Goal: Entertainment & Leisure: Consume media (video, audio)

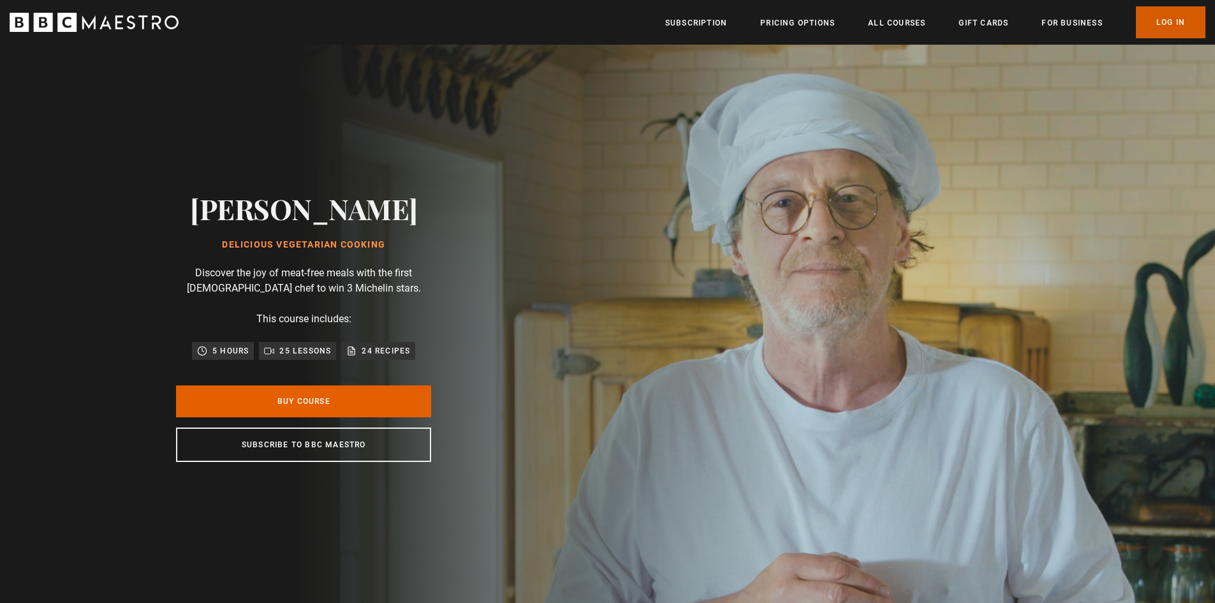
click at [1144, 20] on link "Log In" at bounding box center [1170, 22] width 69 height 32
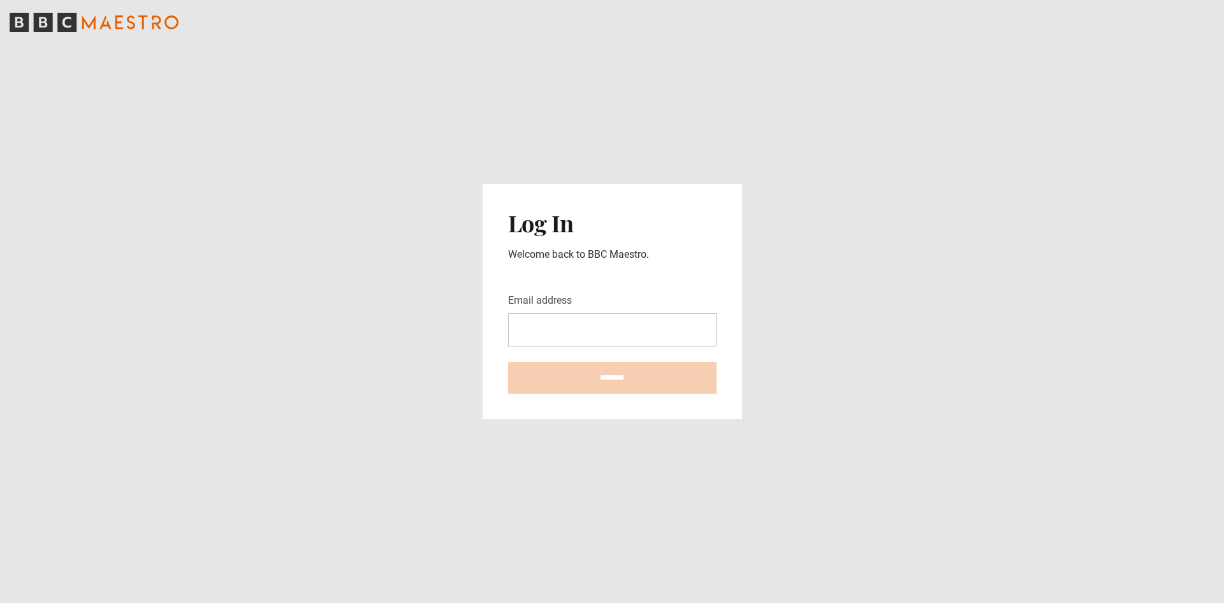
click at [576, 314] on input "Email address" at bounding box center [612, 329] width 208 height 33
type input "**********"
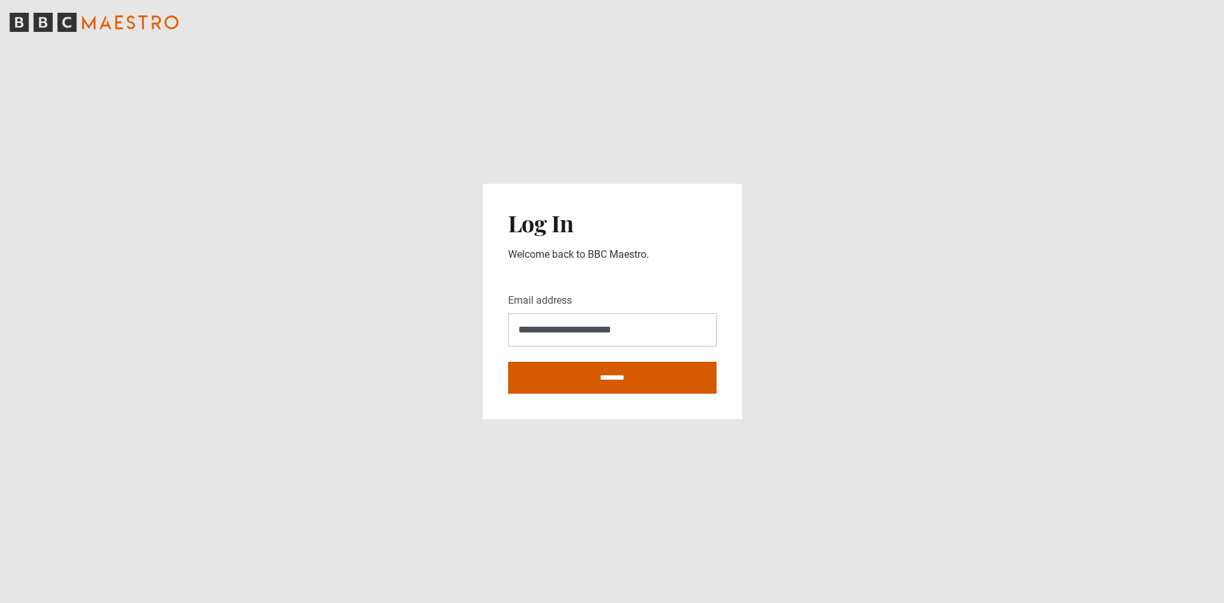
click at [606, 376] on input "********" at bounding box center [612, 378] width 208 height 32
type input "**********"
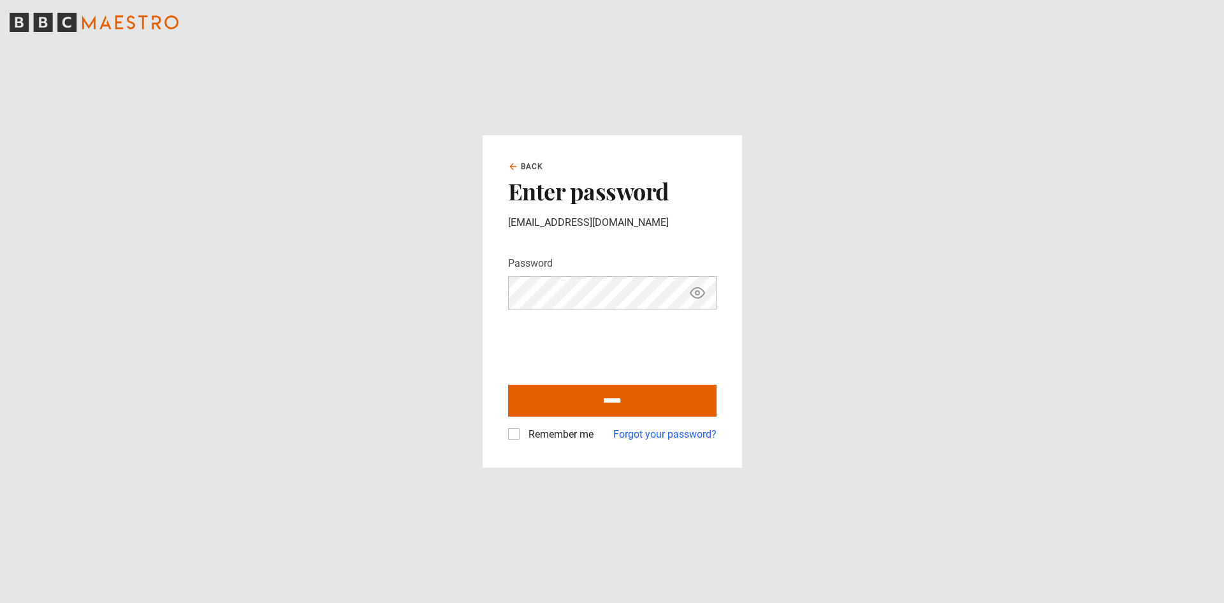
click at [523, 437] on label "Remember me" at bounding box center [558, 434] width 70 height 15
click at [564, 400] on input "******" at bounding box center [612, 400] width 208 height 32
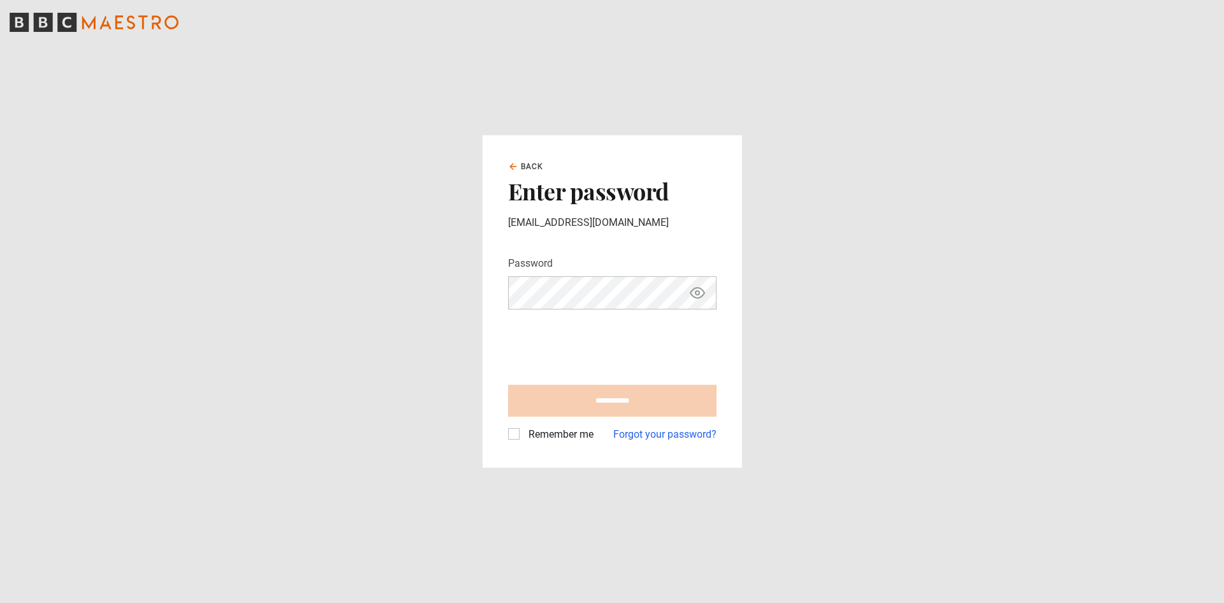
type input "**********"
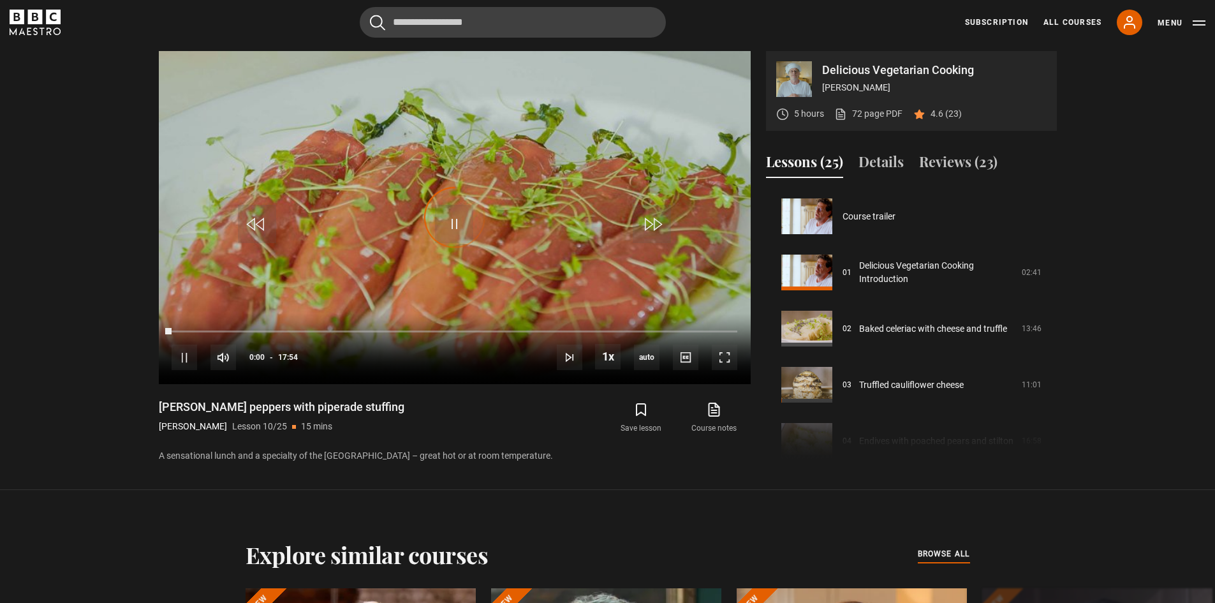
scroll to position [505, 0]
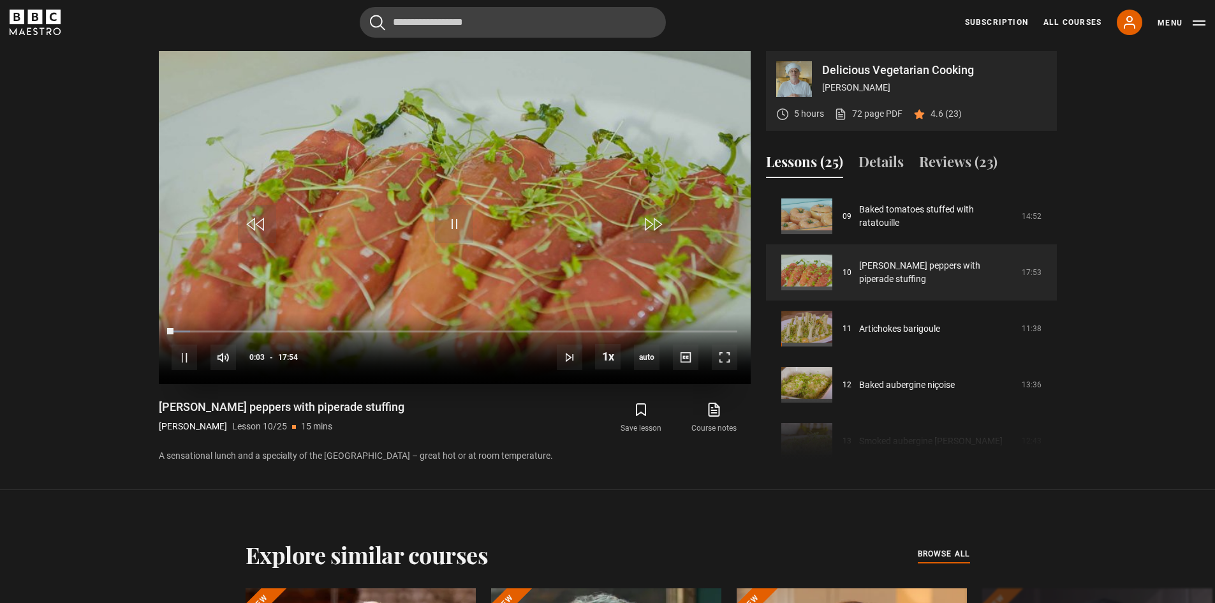
click at [488, 233] on video "Video Player" at bounding box center [455, 217] width 592 height 333
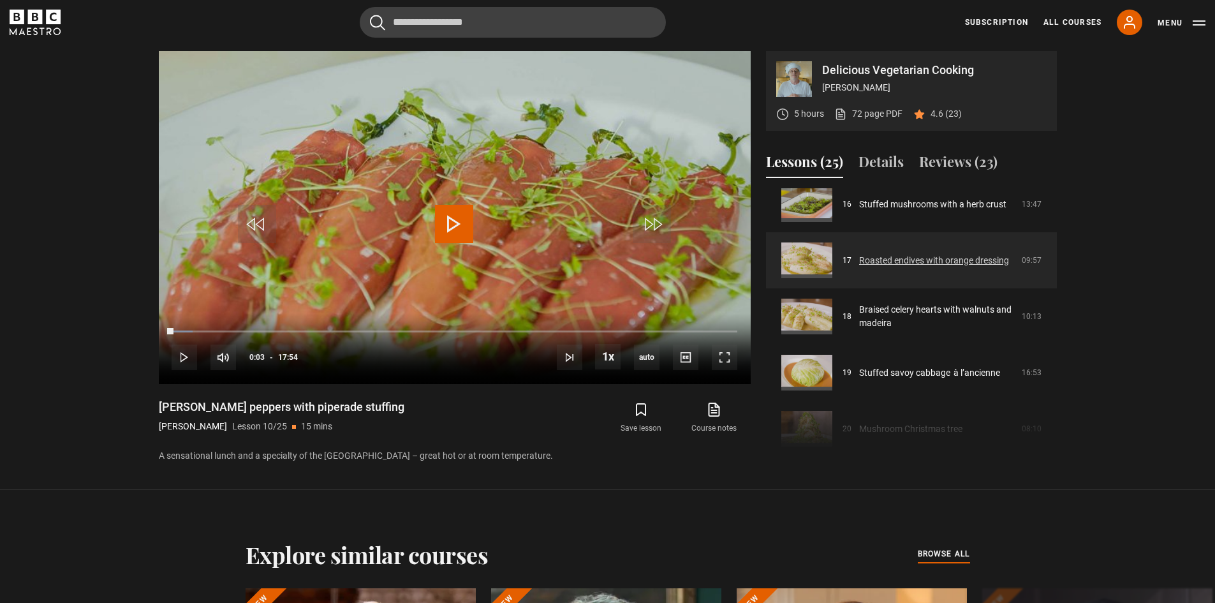
scroll to position [912, 0]
click at [935, 252] on link "Roasted endives with orange dressing" at bounding box center [934, 258] width 150 height 13
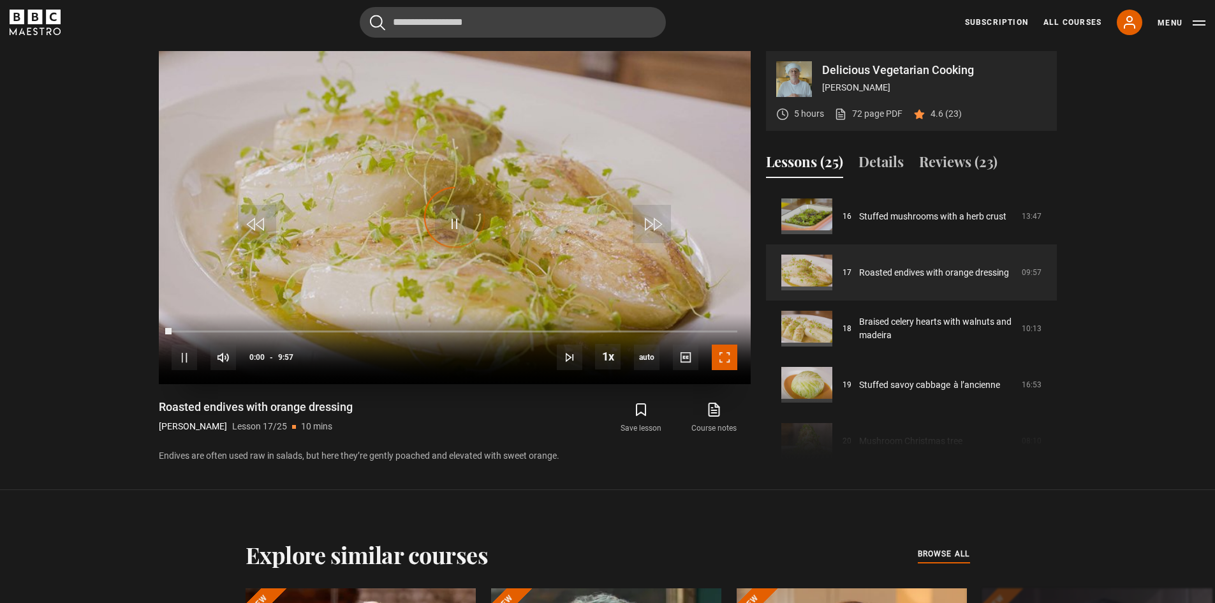
click at [732, 366] on span "Video Player" at bounding box center [725, 357] width 26 height 26
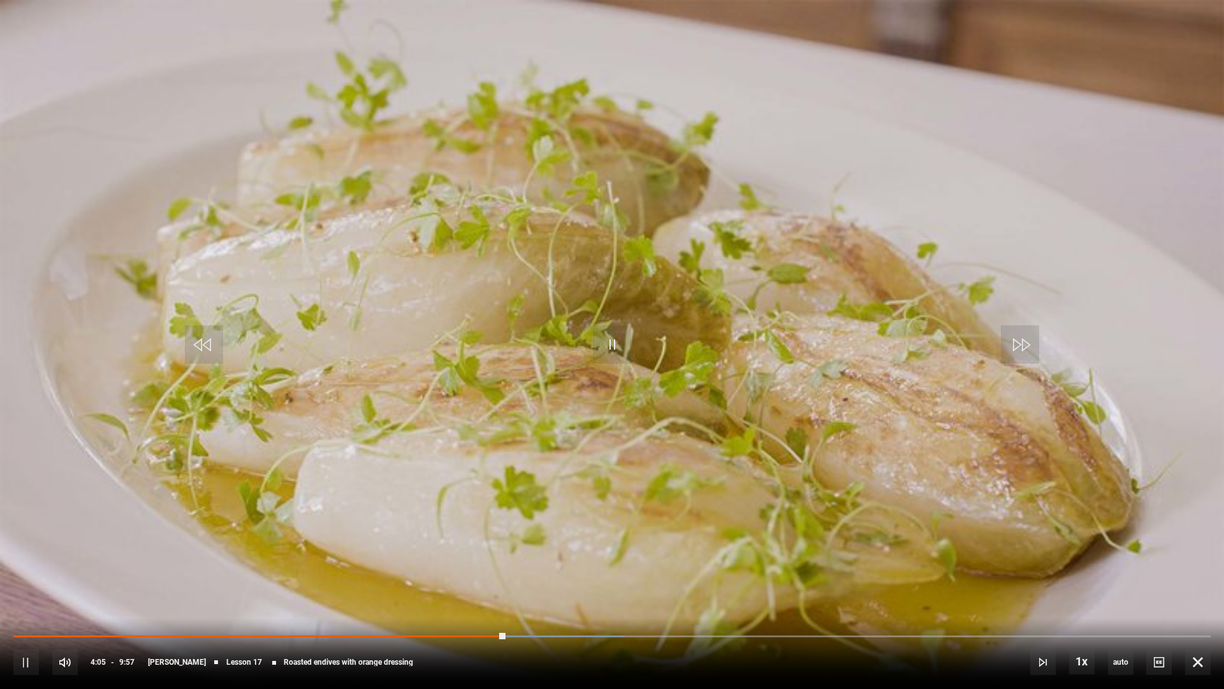
click at [492, 602] on div "10s Skip Back 10 seconds Pause 10s Skip Forward 10 seconds Loaded : 51.09% 3:59…" at bounding box center [612, 653] width 1224 height 71
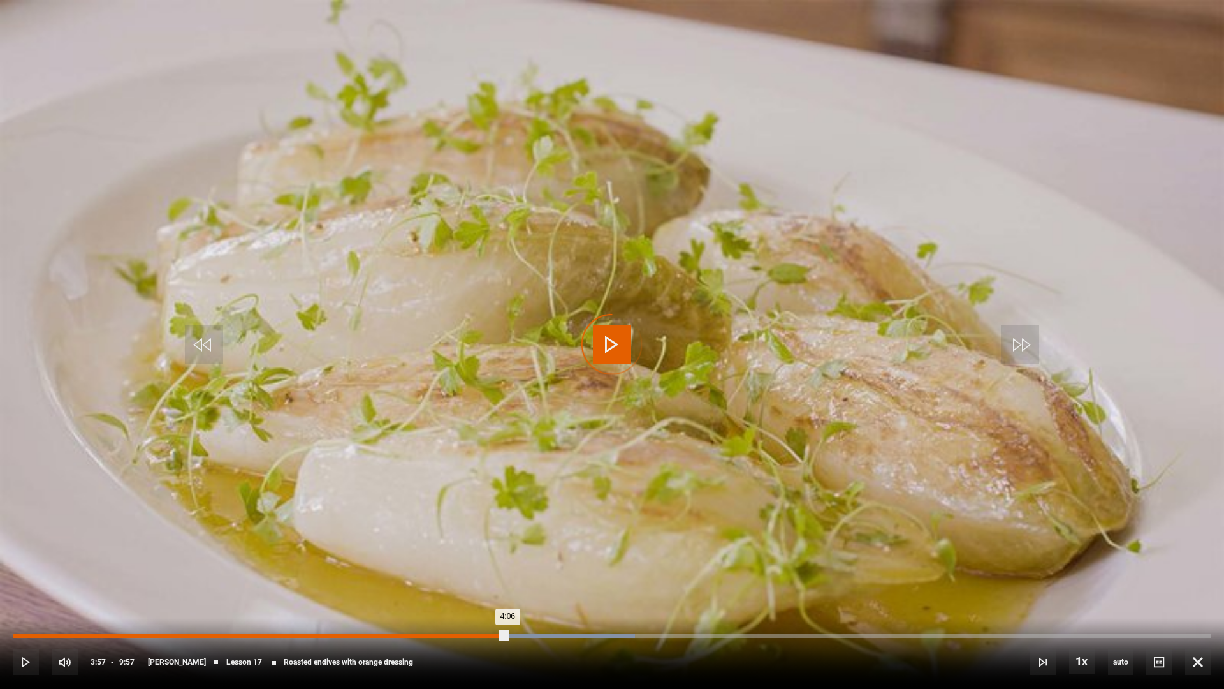
click at [490, 602] on div "Loaded : 51.93% 3:57 4:06" at bounding box center [611, 636] width 1197 height 4
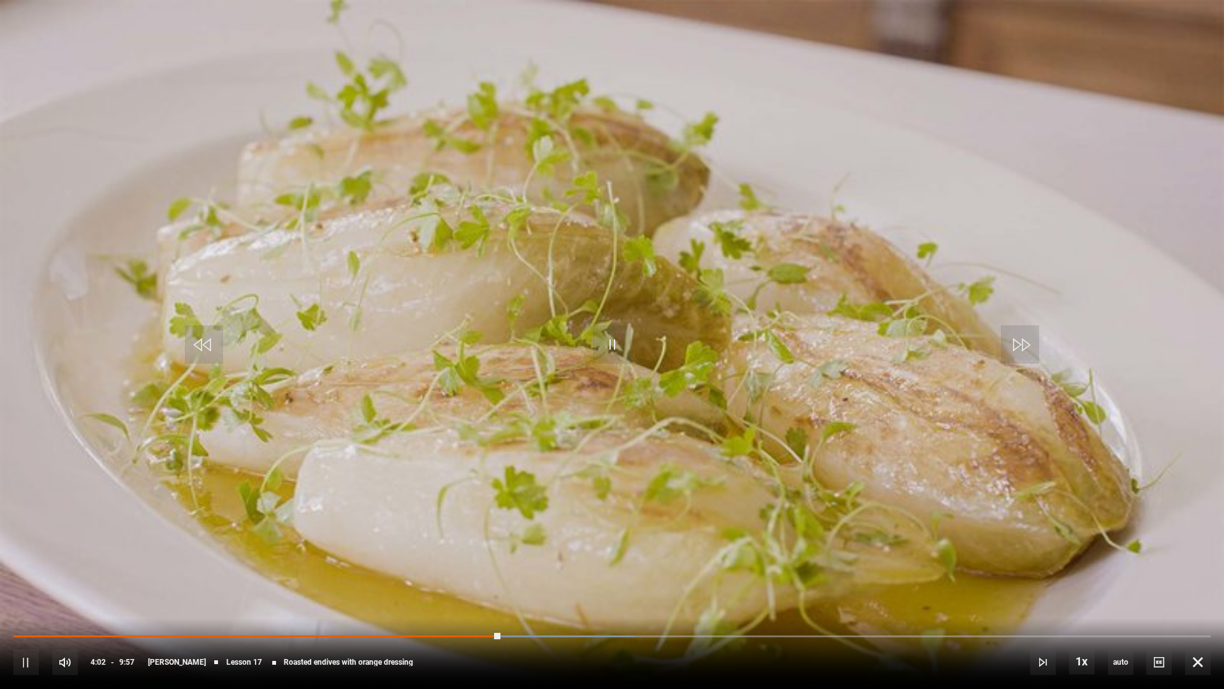
click at [481, 602] on div "10s Skip Back 10 seconds Pause 10s Skip Forward 10 seconds Loaded : 51.93% 3:53…" at bounding box center [612, 653] width 1224 height 71
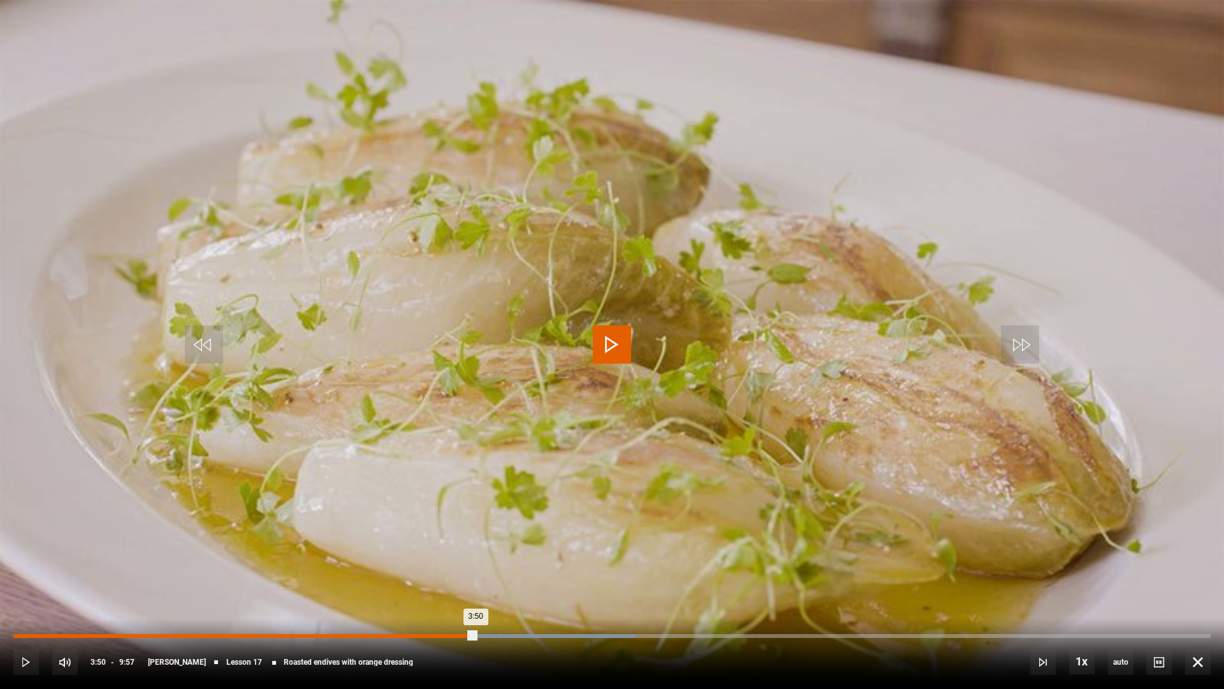
click at [476, 602] on div "Loaded : 51.93% 3:50 3:50" at bounding box center [611, 636] width 1197 height 4
click at [456, 602] on div "Loaded : 51.93% 3:40 3:40" at bounding box center [611, 636] width 1197 height 4
click at [481, 602] on div "3:57" at bounding box center [251, 636] width 476 height 4
click at [472, 602] on div "Loaded : 51.93% 3:49 3:48" at bounding box center [611, 636] width 1197 height 4
drag, startPoint x: 462, startPoint y: 634, endPoint x: 1139, endPoint y: 633, distance: 677.1
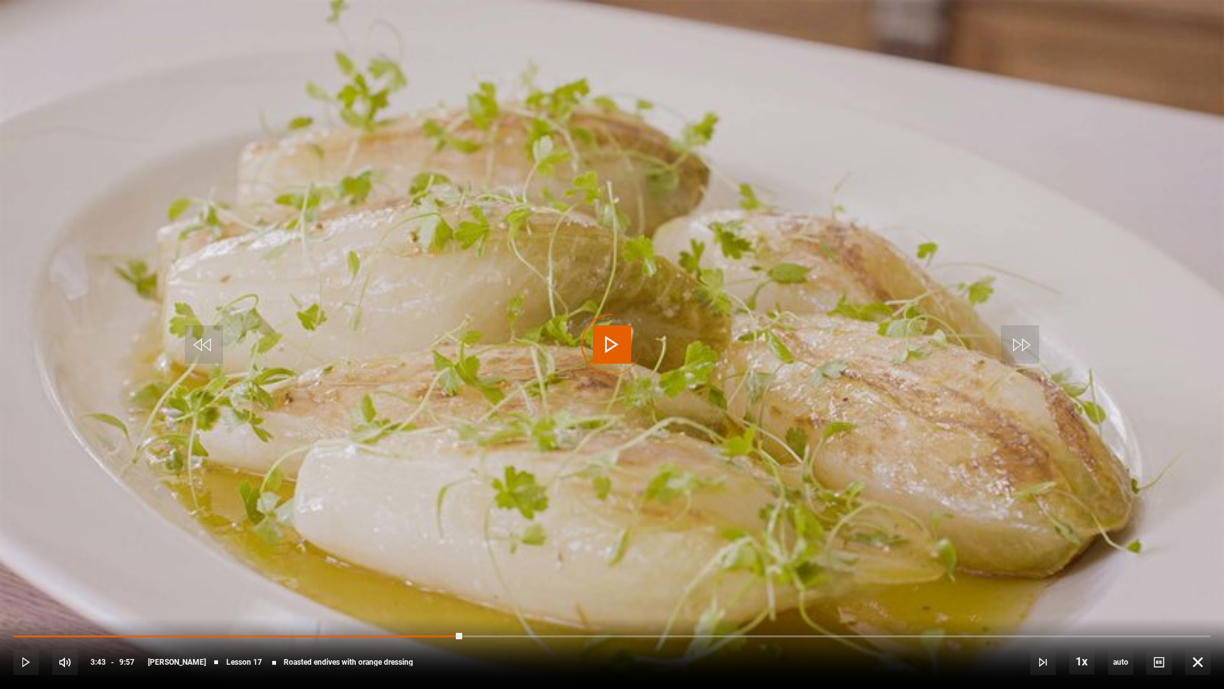
click at [1139, 602] on div "10s Skip Back 10 seconds Play 10s Skip Forward 10 seconds Loaded : 0.00% 3:49 3…" at bounding box center [612, 653] width 1224 height 71
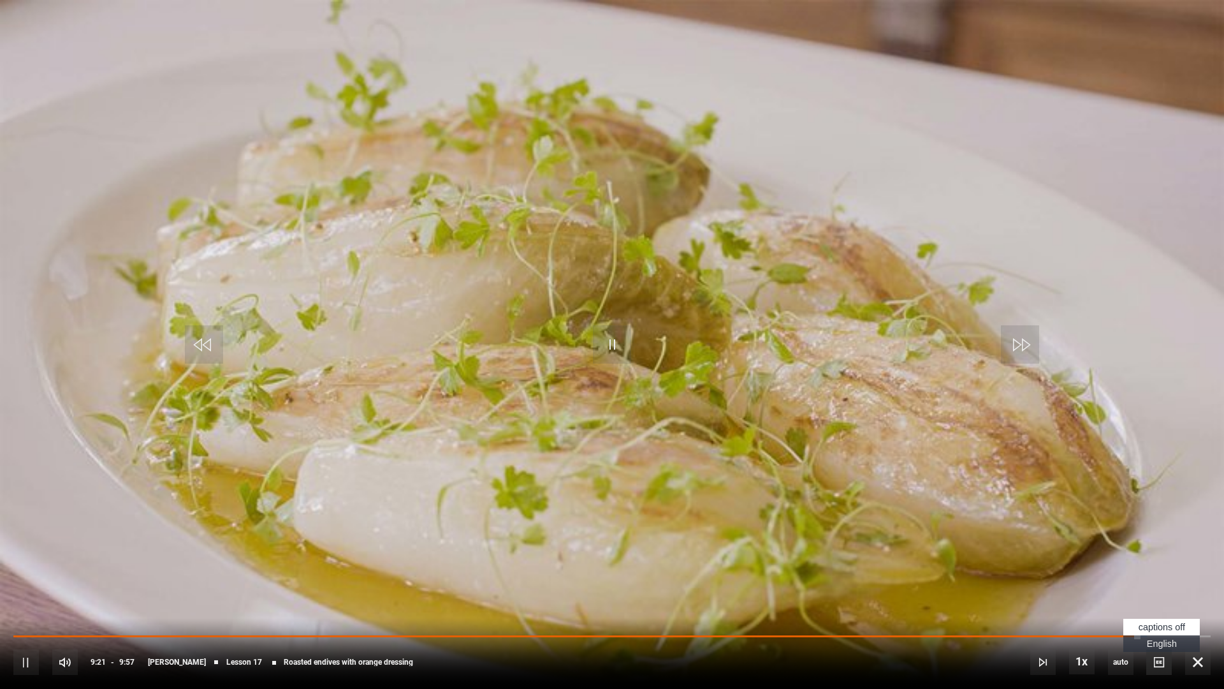
click at [1156, 602] on span "Video Player" at bounding box center [1159, 662] width 26 height 26
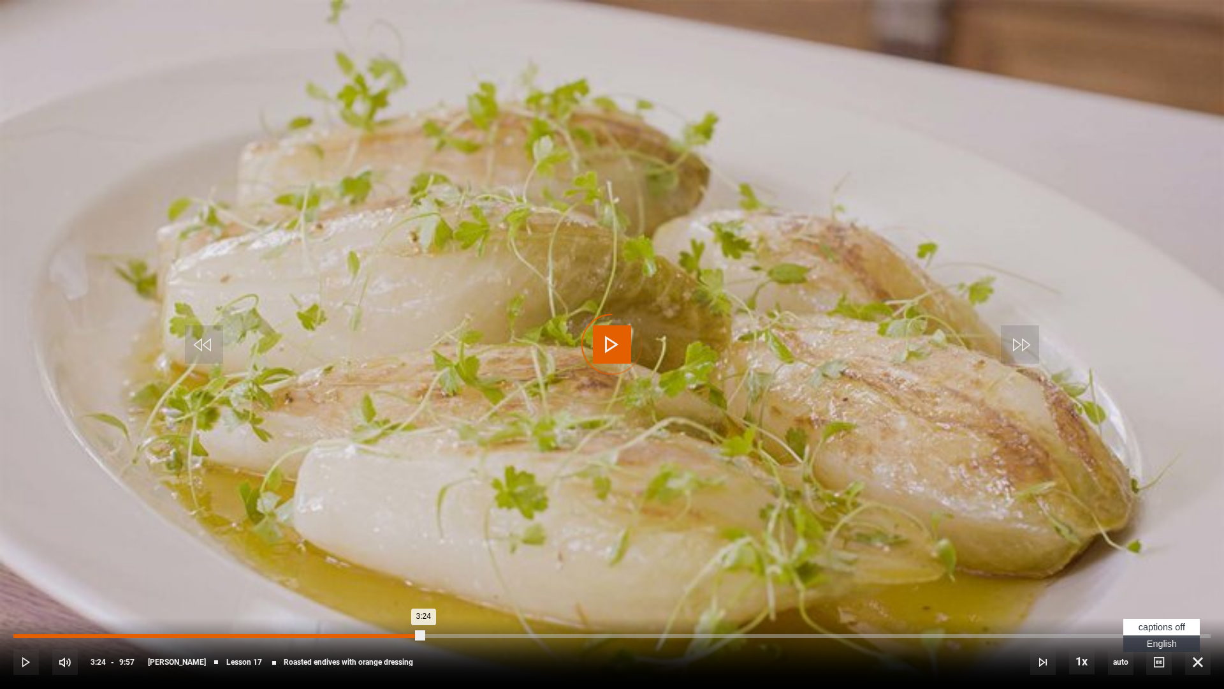
click at [423, 602] on div "Loaded : 0.00% 3:24 3:24" at bounding box center [611, 636] width 1197 height 4
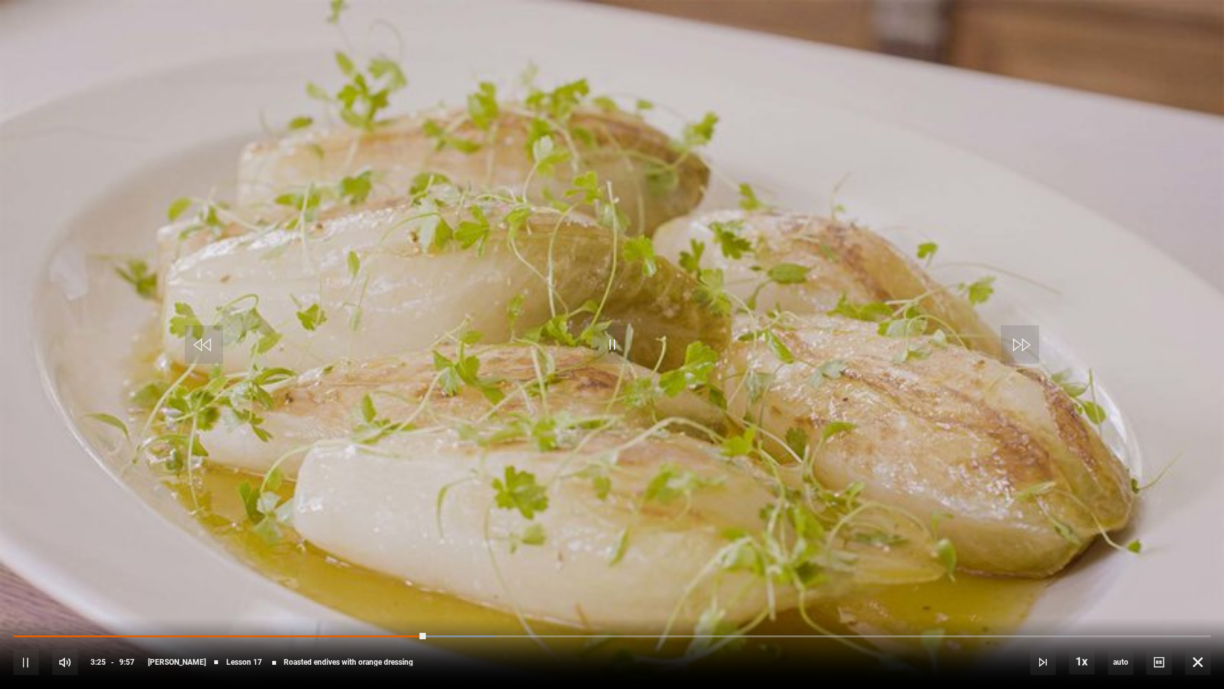
click at [339, 602] on div "10s Skip Back 10 seconds Pause 10s Skip Forward 10 seconds Loaded : 40.20% 3:11…" at bounding box center [612, 653] width 1224 height 71
click at [449, 602] on div "10s Skip Back 10 seconds Pause 10s Skip Forward 10 seconds Loaded : 45.23% 3:34…" at bounding box center [612, 653] width 1224 height 71
click at [454, 602] on div "10s Skip Back 10 seconds Pause 10s Skip Forward 10 seconds Loaded : 45.23% 3:39…" at bounding box center [612, 653] width 1224 height 71
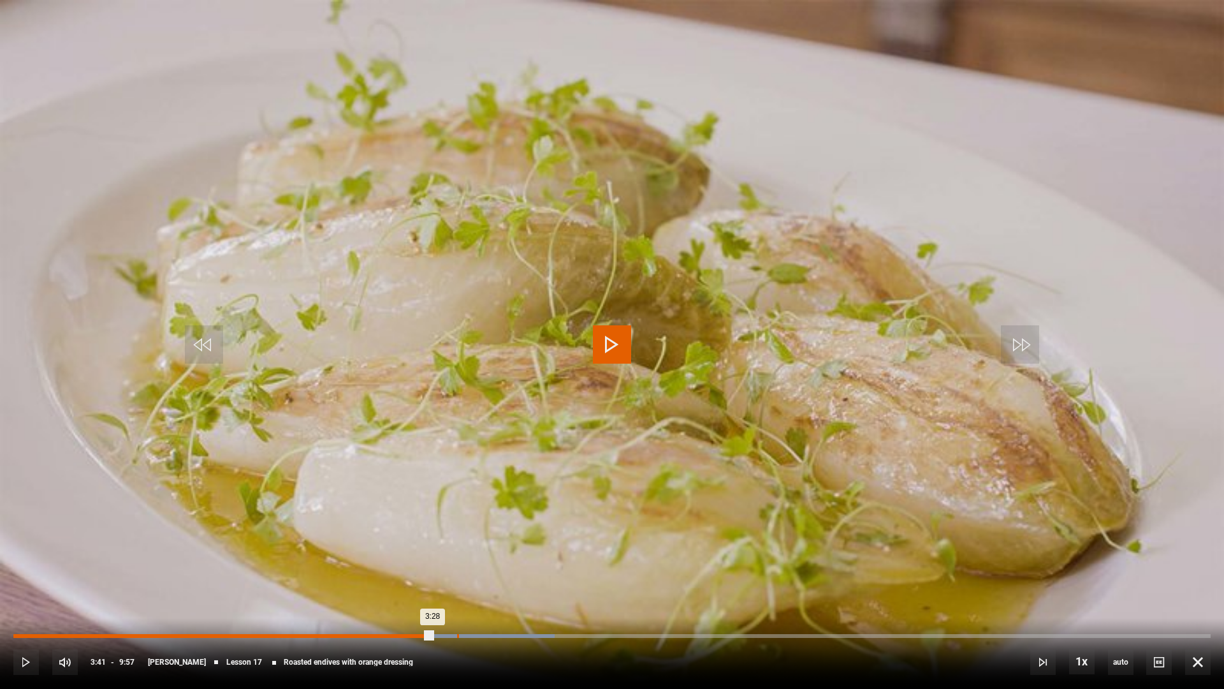
click at [457, 602] on div "3:41" at bounding box center [458, 636] width 2 height 4
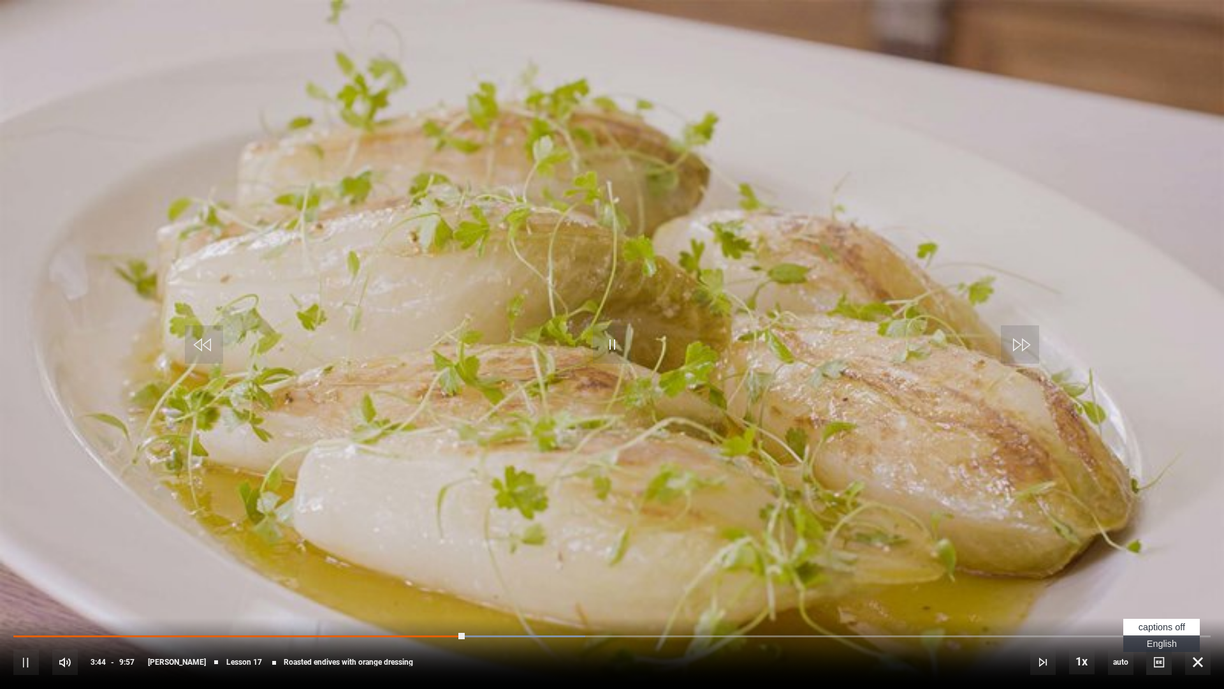
click at [1157, 602] on span "Video Player" at bounding box center [1159, 662] width 26 height 26
click at [1164, 602] on span "English Captions" at bounding box center [1162, 643] width 30 height 10
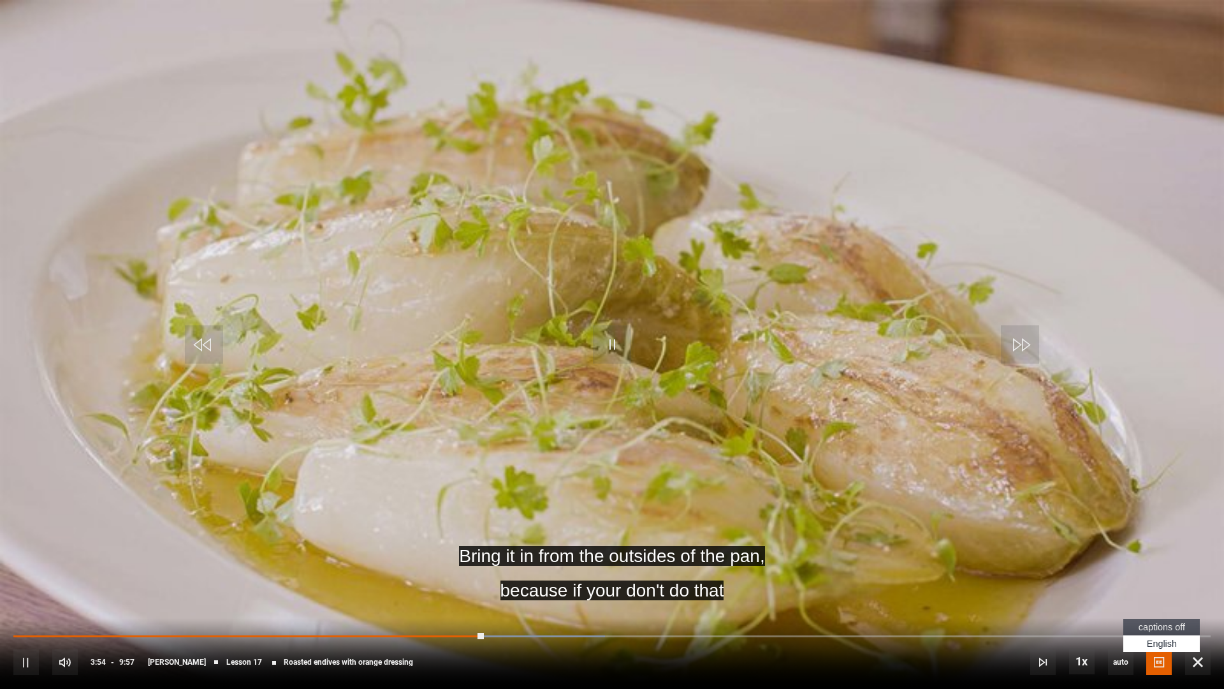
click at [1160, 602] on span "Video Player" at bounding box center [1159, 662] width 26 height 26
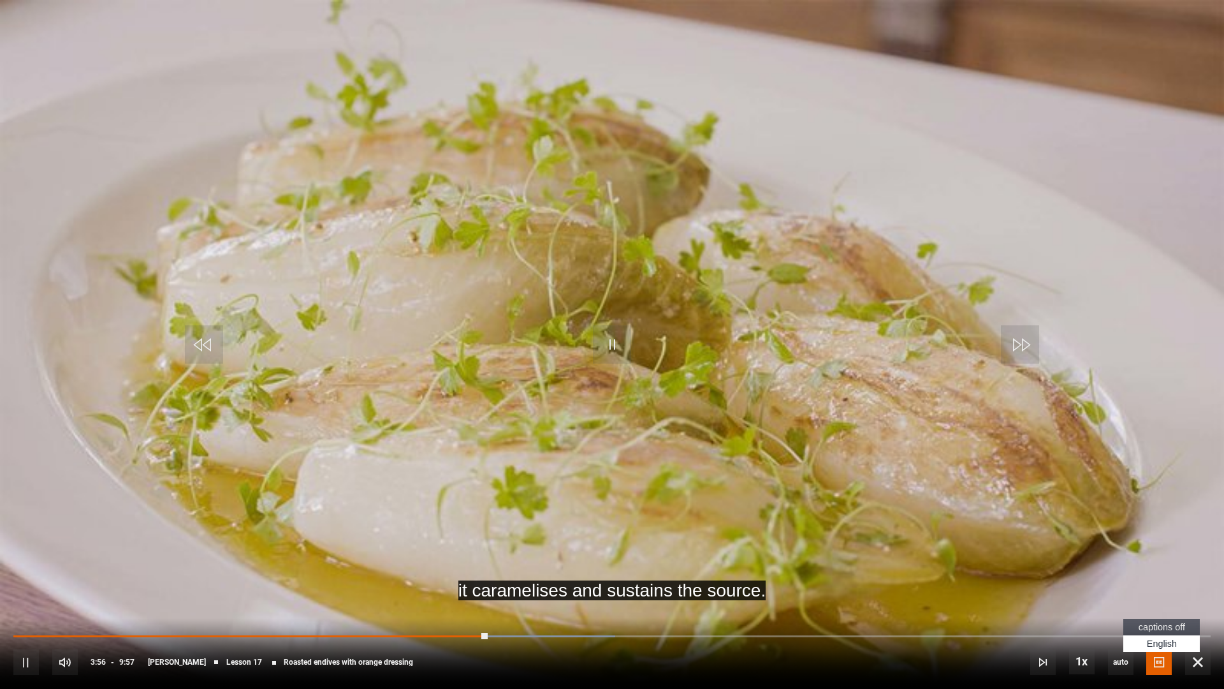
click at [1163, 602] on span "captions off" at bounding box center [1162, 627] width 47 height 10
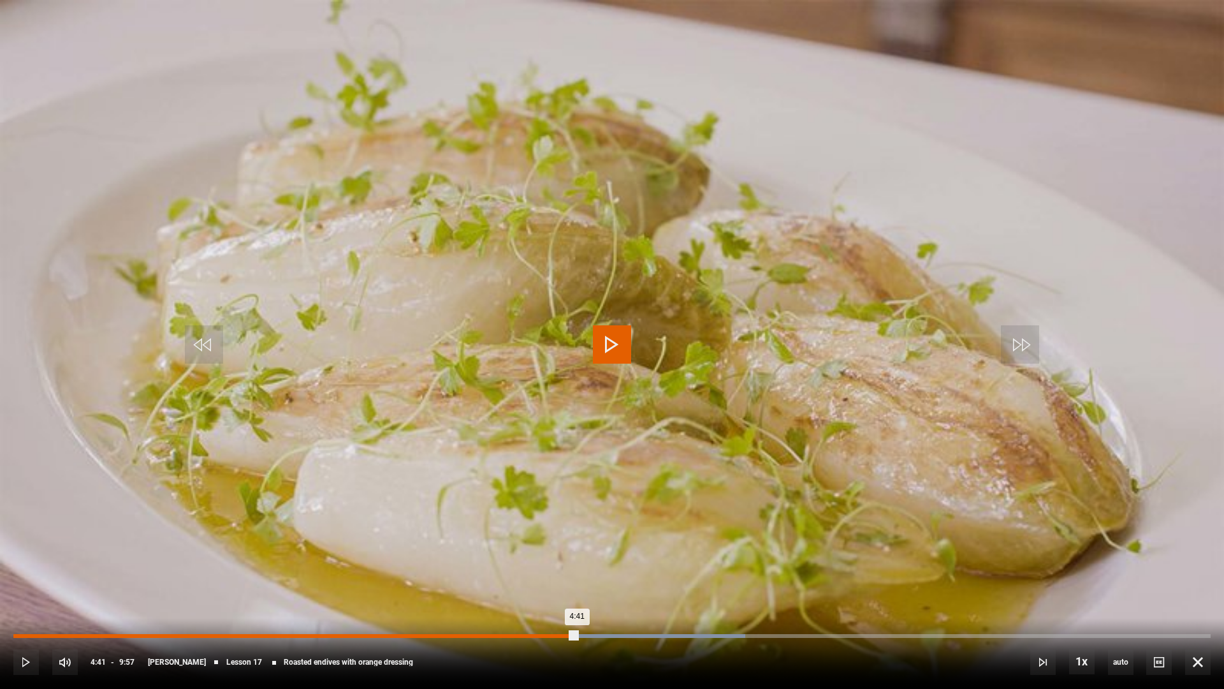
click at [577, 602] on div "Loaded : 61.14% 4:41 4:41" at bounding box center [611, 636] width 1197 height 4
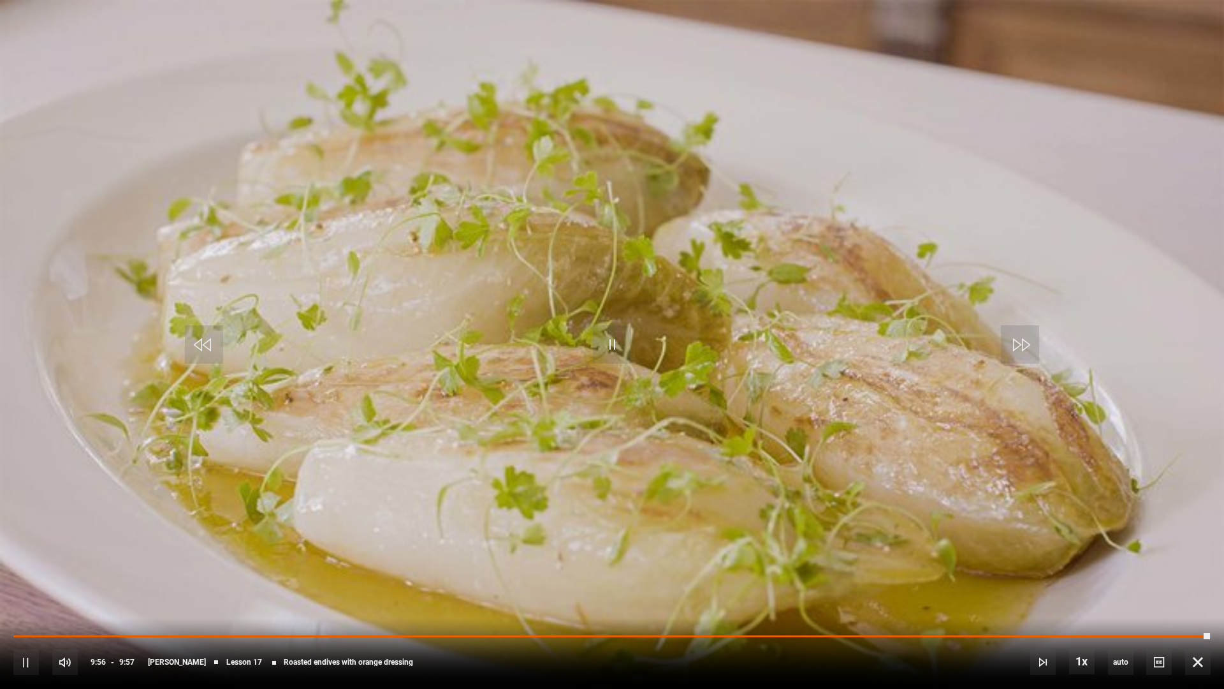
click at [582, 467] on video "Video Player" at bounding box center [612, 344] width 1224 height 689
click at [636, 472] on video "Video Player" at bounding box center [612, 344] width 1224 height 689
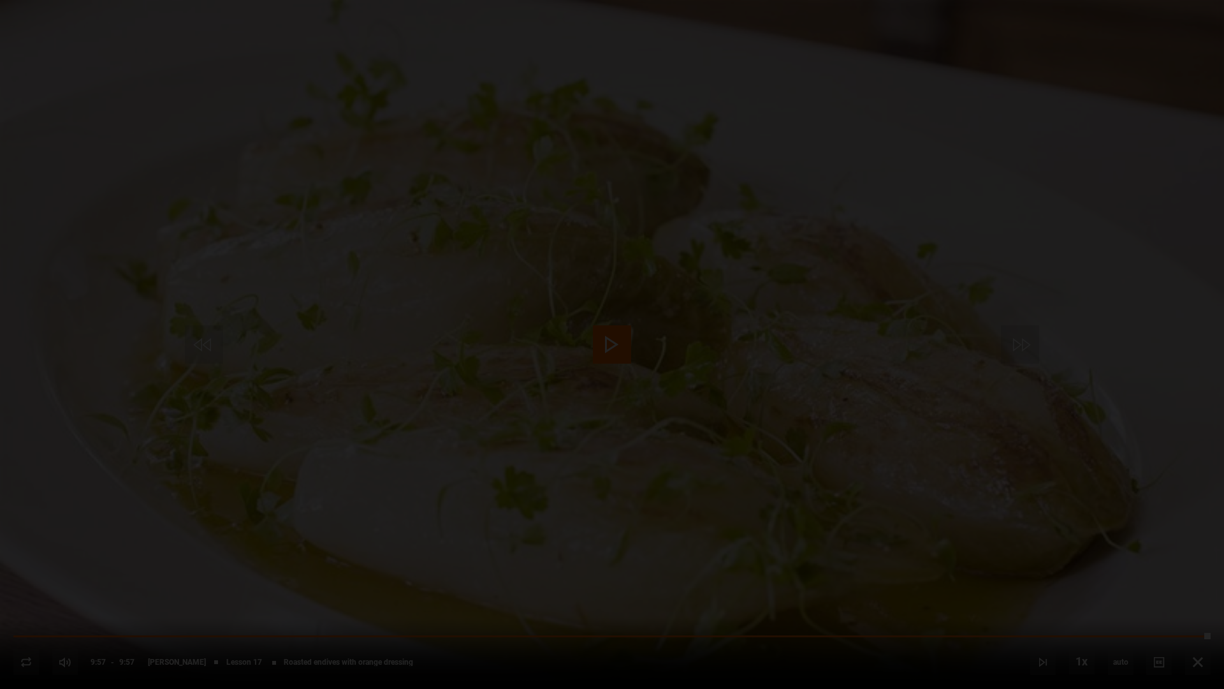
click at [636, 472] on video-js "Video Player is loading. Play Lesson Roasted endives with orange dressing 10s S…" at bounding box center [612, 344] width 1224 height 689
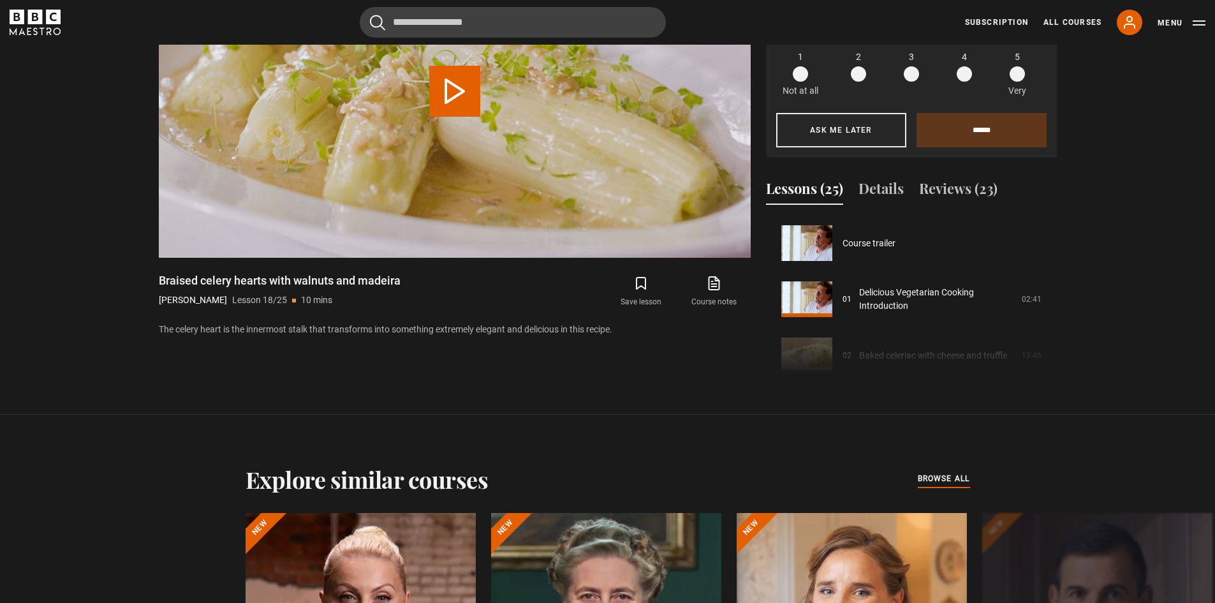
scroll to position [954, 0]
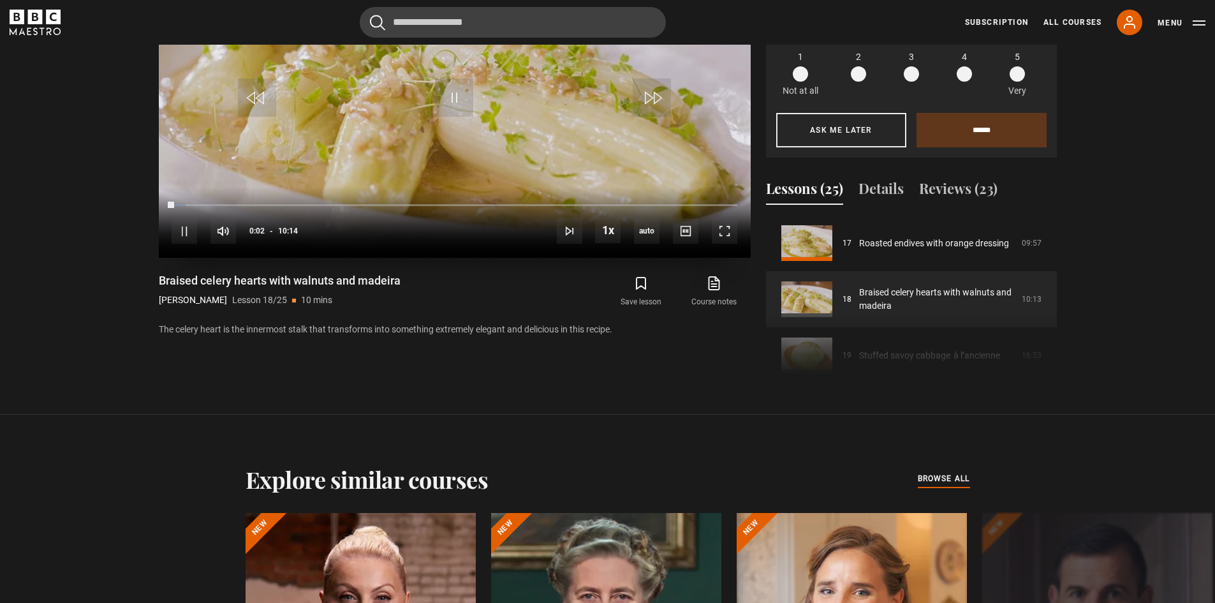
click at [689, 164] on video "Video Player" at bounding box center [455, 91] width 592 height 333
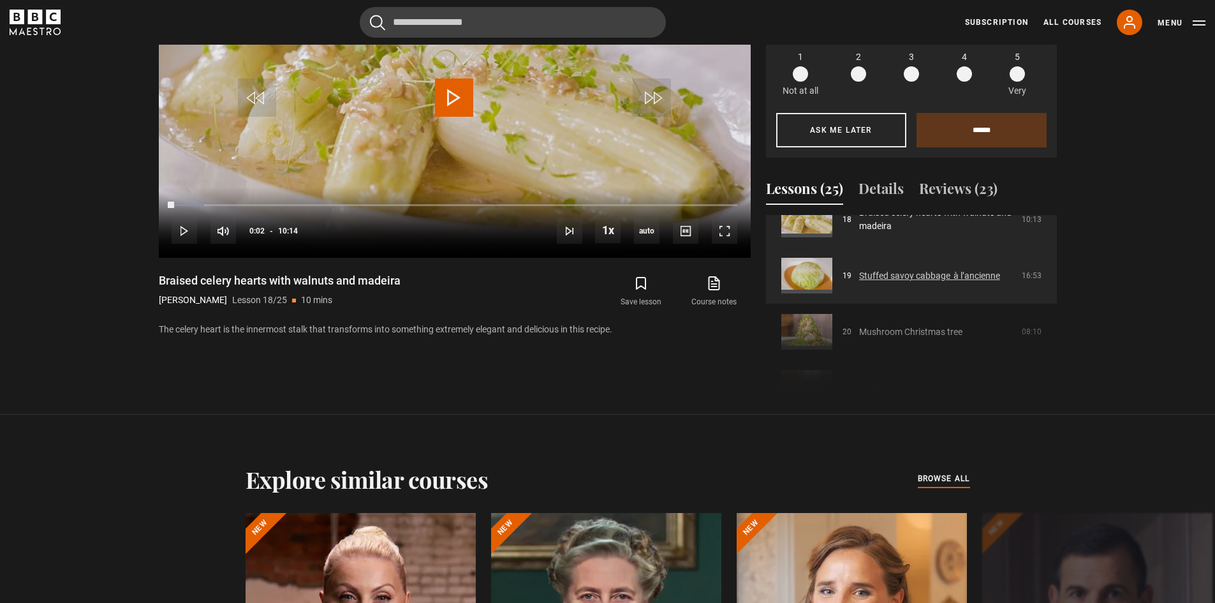
click at [914, 277] on link "Stuffed savoy cabbage  à l’ancienne" at bounding box center [929, 275] width 141 height 13
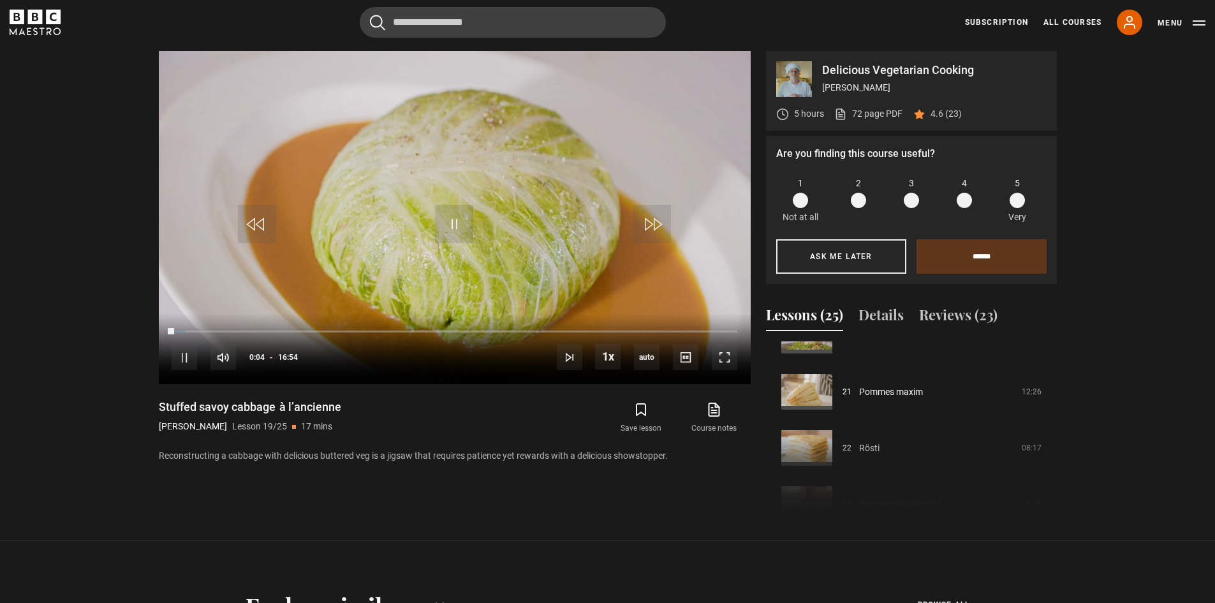
scroll to position [1157, 0]
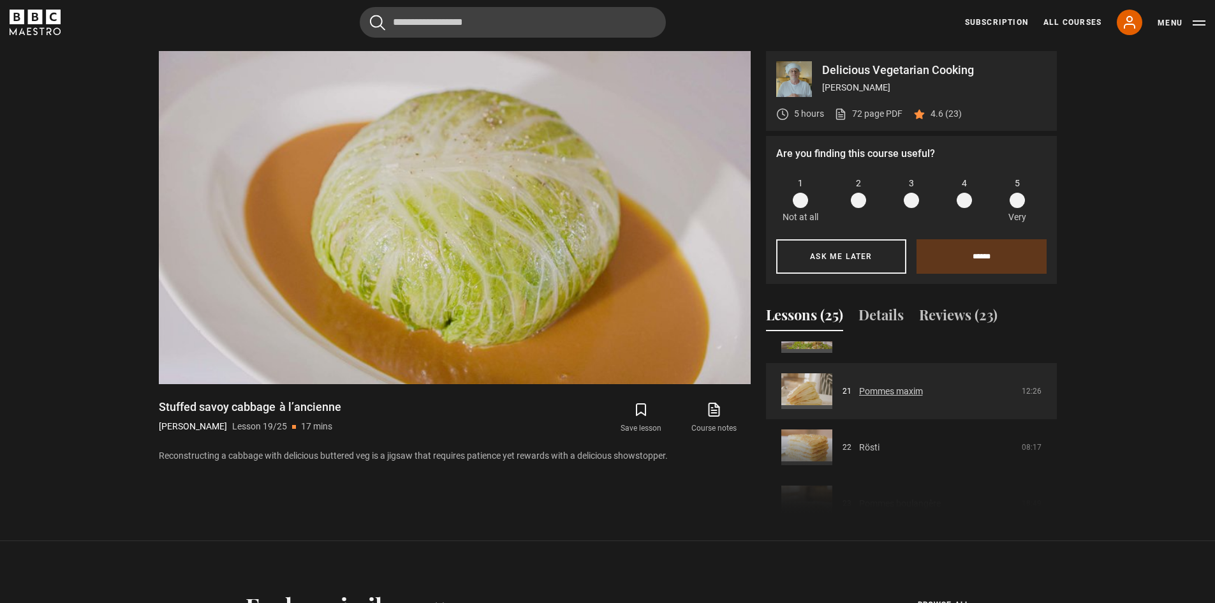
click at [922, 390] on link "Pommes maxim" at bounding box center [891, 390] width 64 height 13
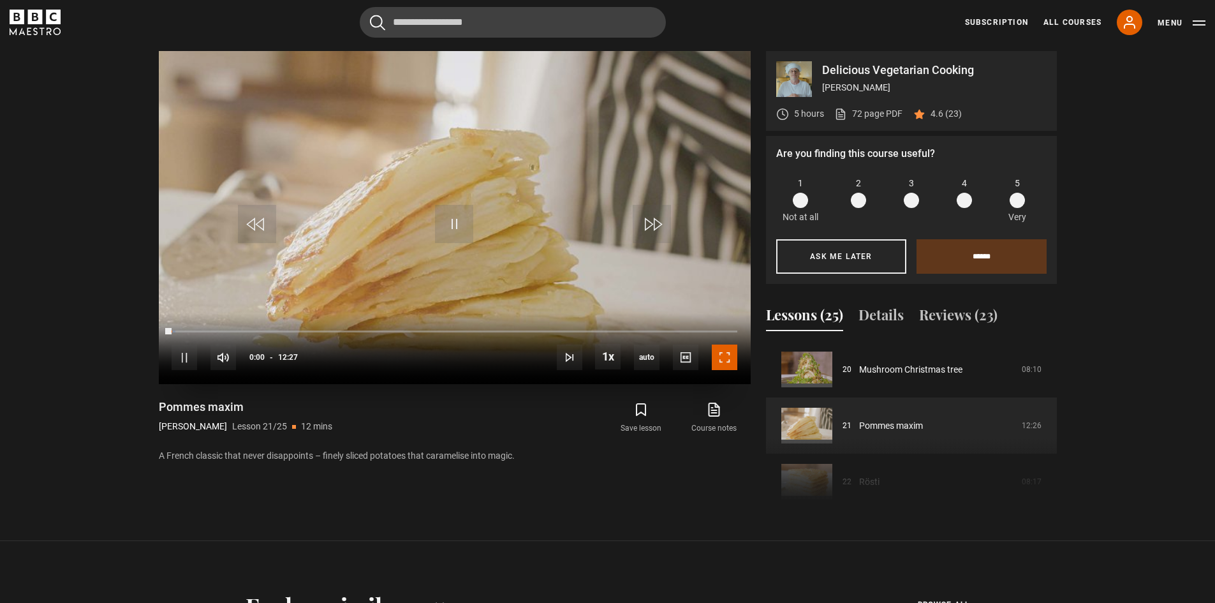
click at [728, 356] on span "Video Player" at bounding box center [725, 357] width 26 height 26
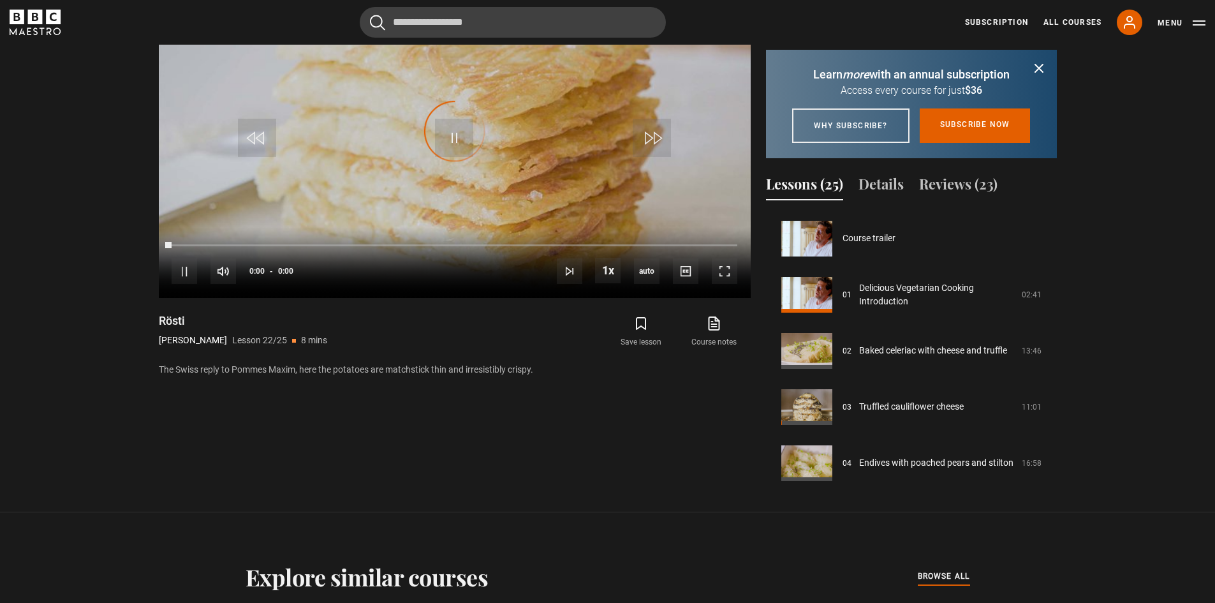
scroll to position [1178, 0]
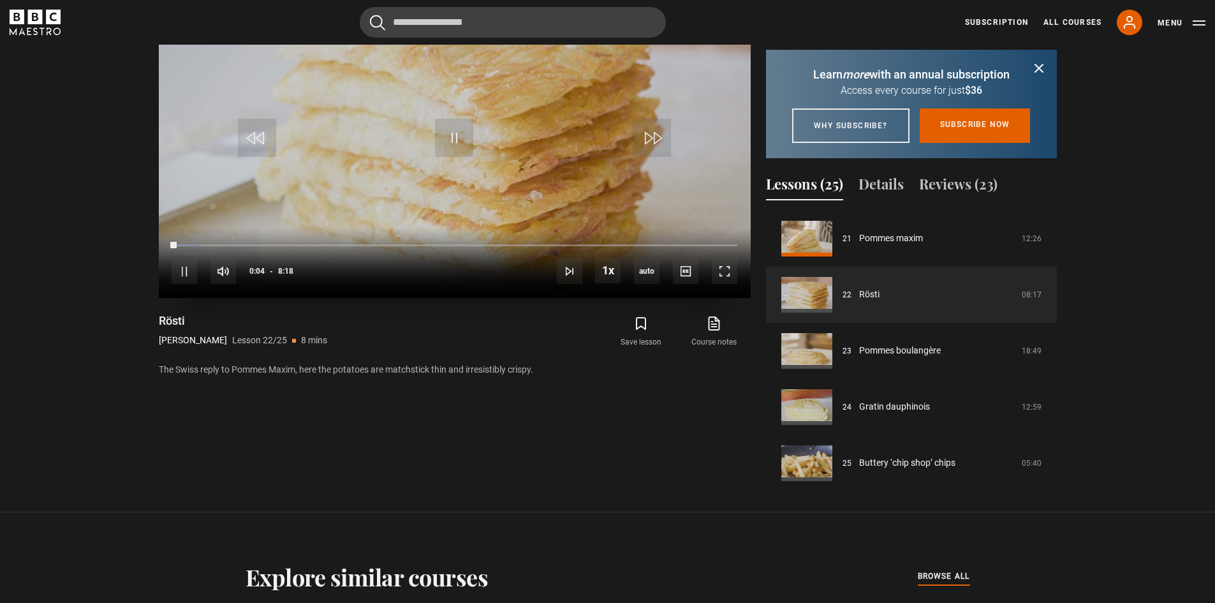
click at [727, 284] on div "10s Skip Back 10 seconds Pause 10s Skip Forward 10 seconds Loaded : 5.02% 0:04 …" at bounding box center [455, 262] width 592 height 71
click at [723, 266] on span "Video Player" at bounding box center [725, 271] width 26 height 26
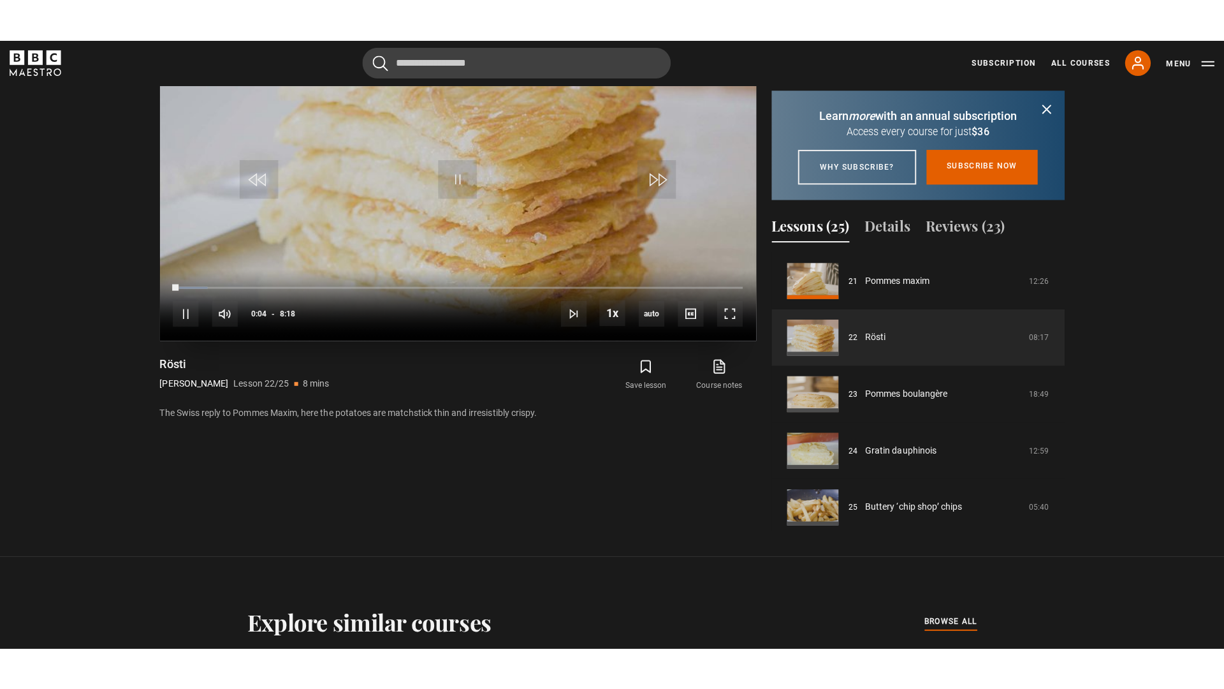
scroll to position [660, 0]
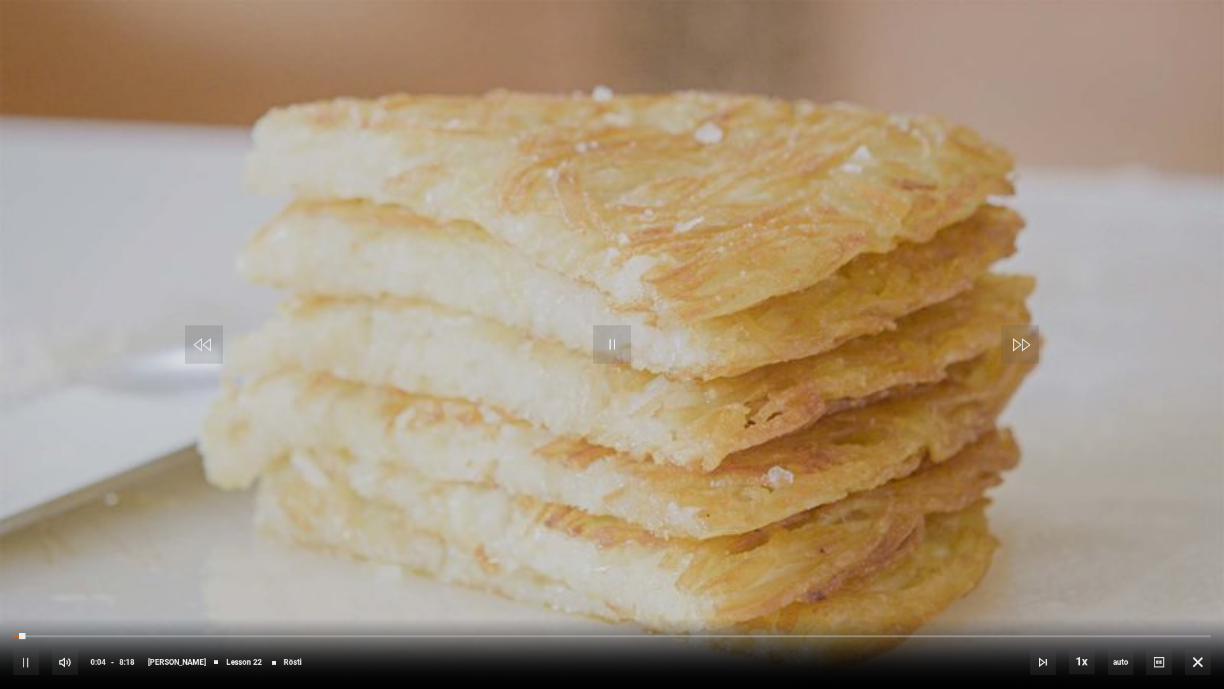
click at [849, 387] on video "Video Player" at bounding box center [612, 344] width 1224 height 689
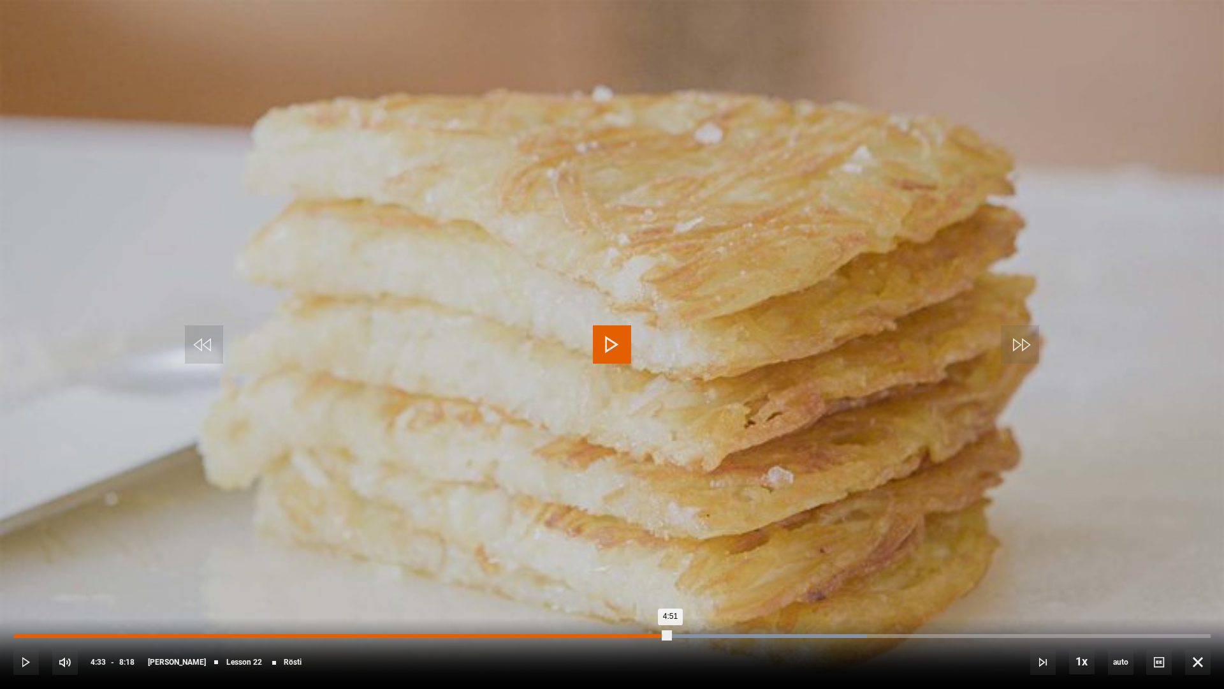
click at [670, 602] on div "Loaded : 71.29% 4:33 4:51" at bounding box center [611, 636] width 1197 height 4
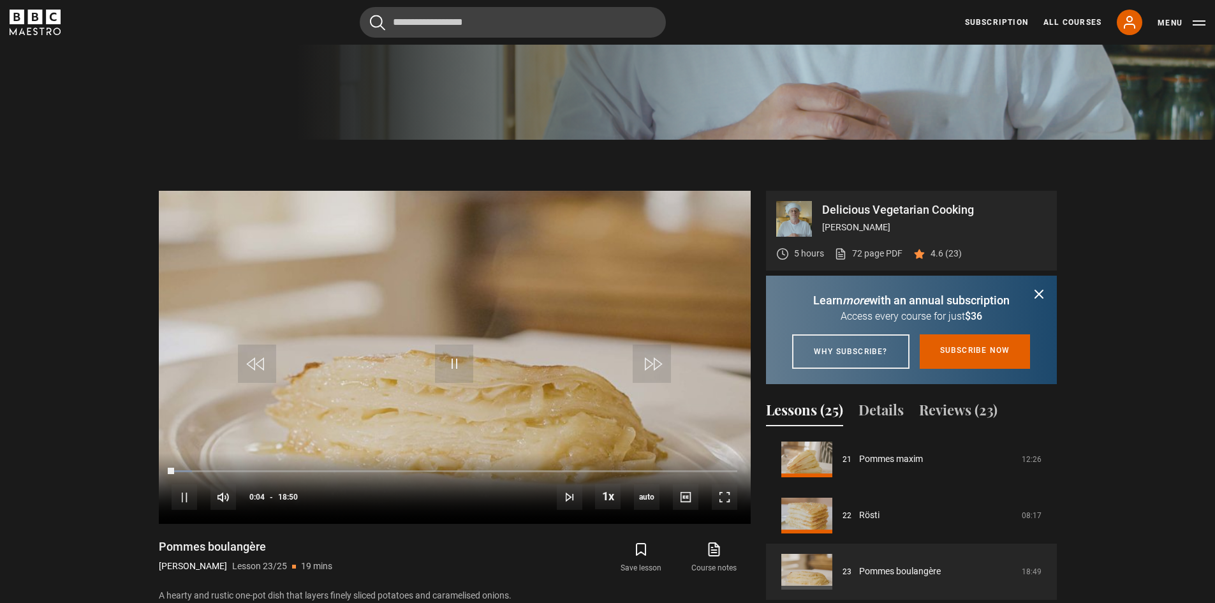
scroll to position [471, 0]
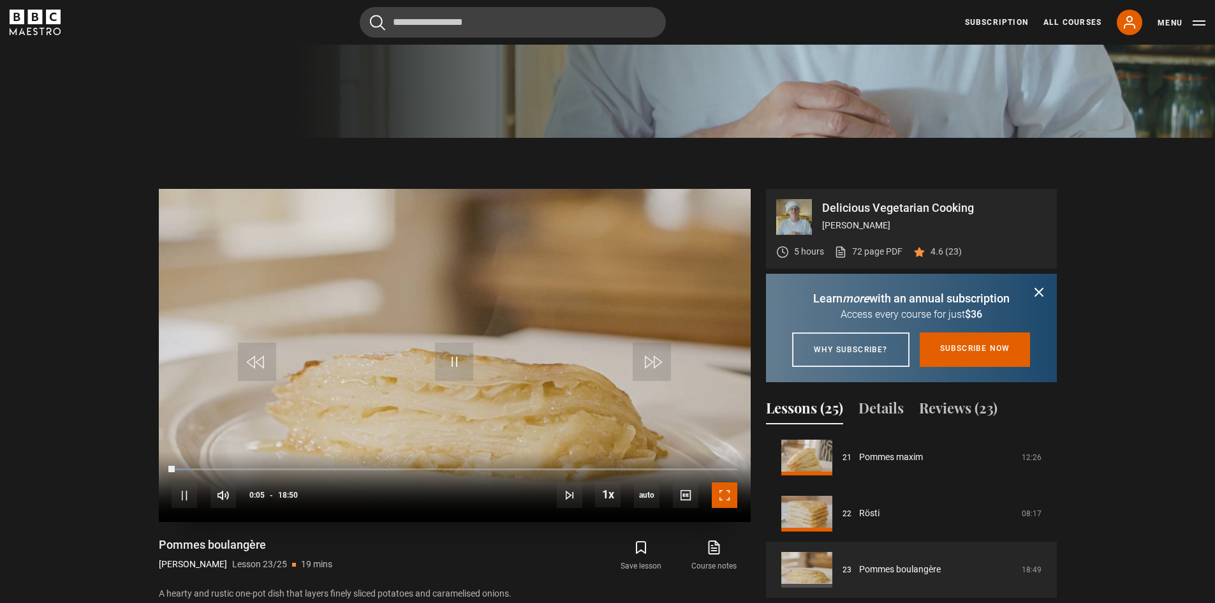
click at [724, 494] on span "Video Player" at bounding box center [725, 495] width 26 height 26
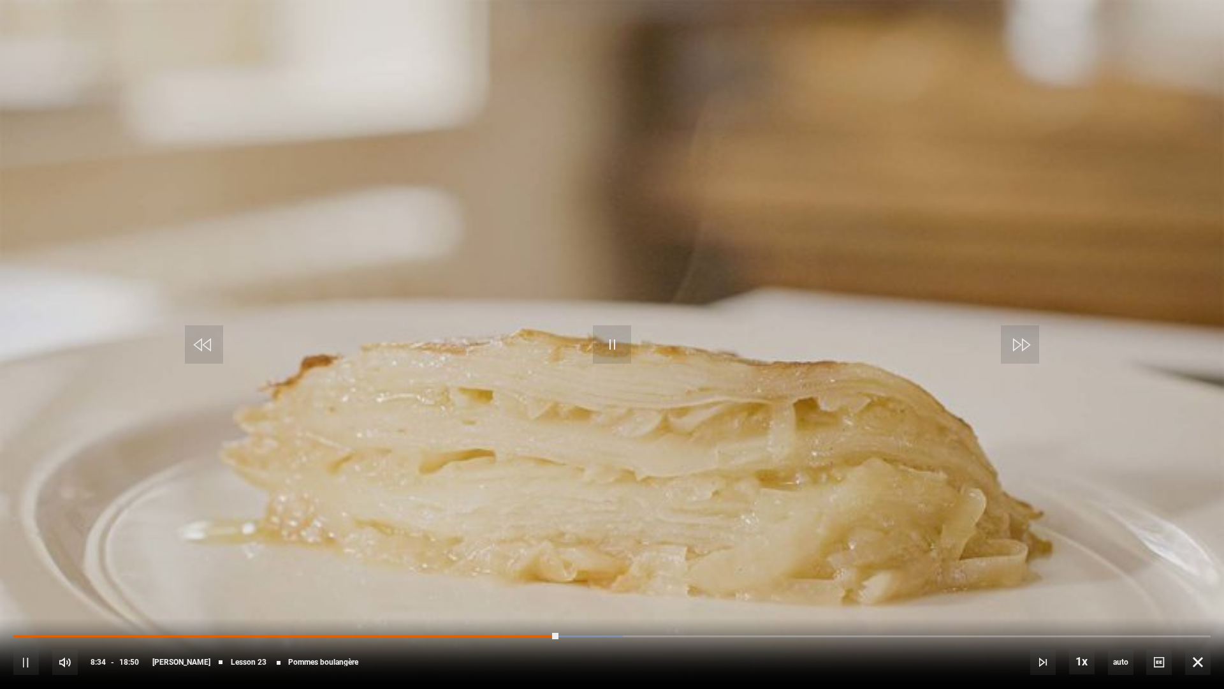
click at [984, 511] on video "Video Player" at bounding box center [612, 344] width 1224 height 689
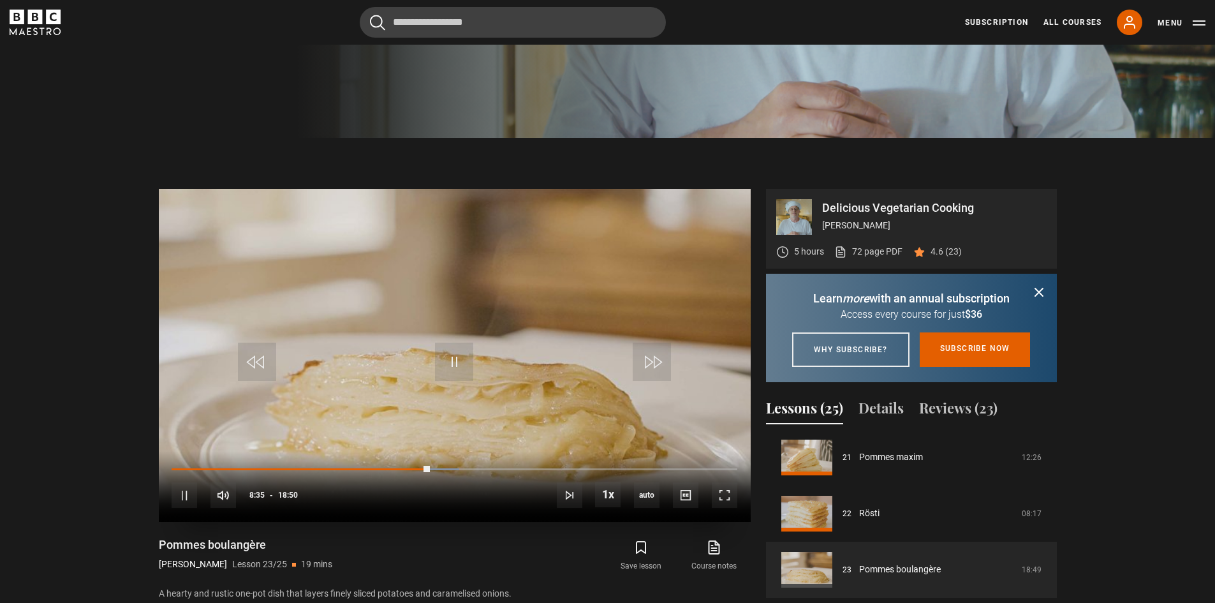
click at [515, 335] on video "Video Player" at bounding box center [455, 355] width 592 height 333
